Goal: Transaction & Acquisition: Purchase product/service

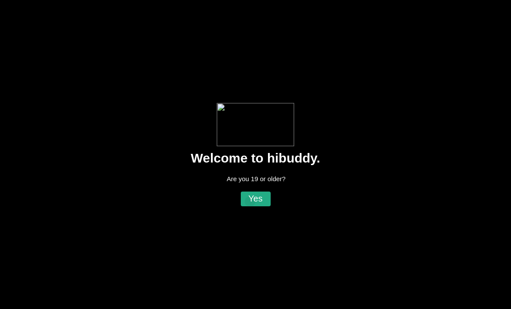
click at [250, 201] on flt-semantics-placeholder "Enable accessibility" at bounding box center [255, 154] width 511 height 309
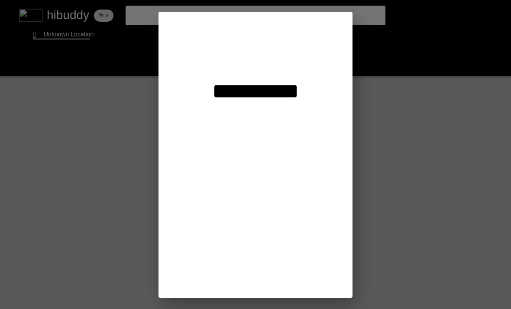
click at [277, 93] on flt-semantics-placeholder "Enable accessibility" at bounding box center [255, 154] width 511 height 309
click at [263, 95] on flt-semantics-placeholder "Enable accessibility" at bounding box center [255, 154] width 511 height 309
click at [266, 89] on flt-semantics-placeholder "Enable accessibility" at bounding box center [255, 154] width 511 height 309
click at [266, 93] on flt-semantics-placeholder "Enable accessibility" at bounding box center [255, 154] width 511 height 309
click at [249, 97] on flt-semantics-placeholder "Enable accessibility" at bounding box center [255, 154] width 511 height 309
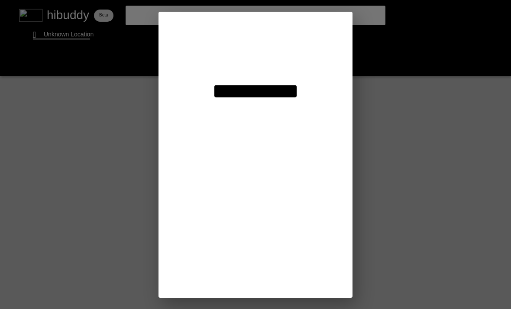
click at [274, 84] on flt-semantics-placeholder "Enable accessibility" at bounding box center [255, 154] width 511 height 309
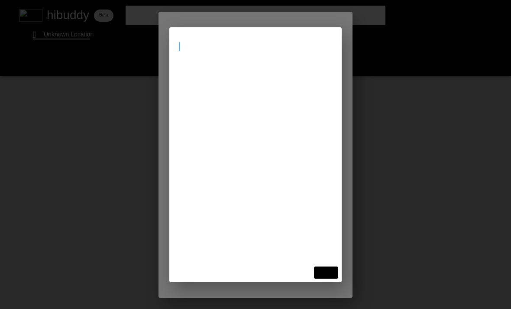
click at [263, 49] on input at bounding box center [256, 46] width 152 height 8
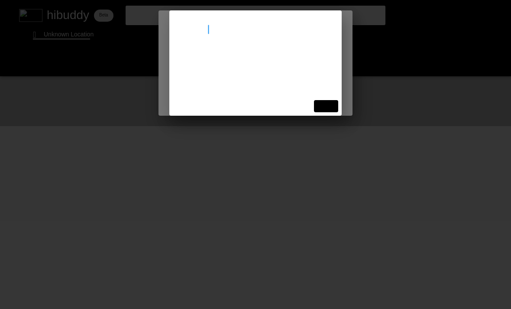
type input "woodbridge"
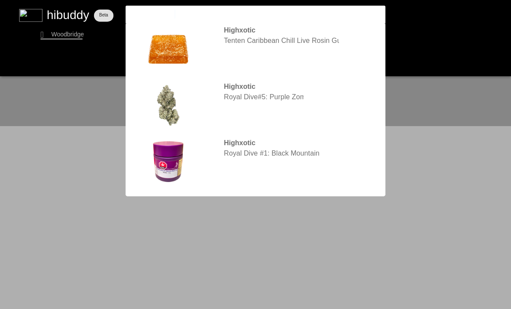
type input "Highxotic sunny"
